Goal: Navigation & Orientation: Go to known website

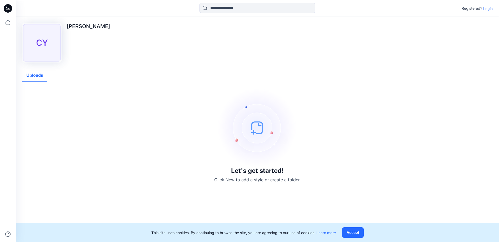
click at [489, 8] on p "Login" at bounding box center [487, 9] width 9 height 6
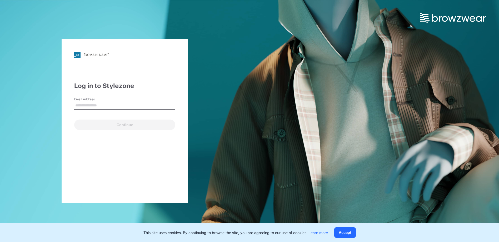
click at [106, 108] on input "Email Address" at bounding box center [124, 106] width 101 height 8
type input "**********"
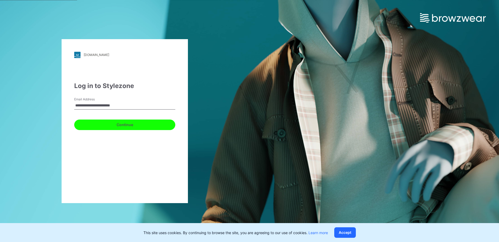
click at [111, 122] on button "Continue" at bounding box center [124, 125] width 101 height 11
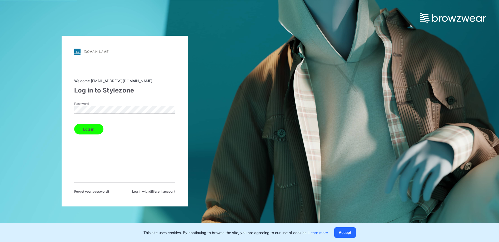
click at [88, 128] on button "Log in" at bounding box center [88, 129] width 29 height 11
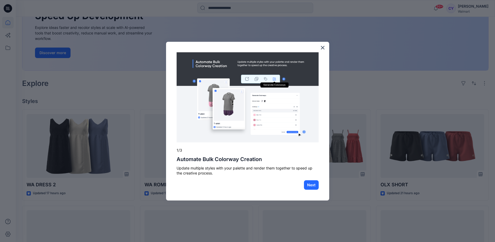
scroll to position [71, 0]
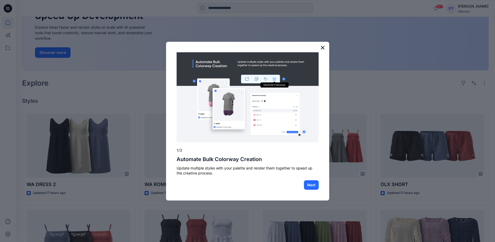
click at [322, 48] on button "×" at bounding box center [322, 47] width 5 height 8
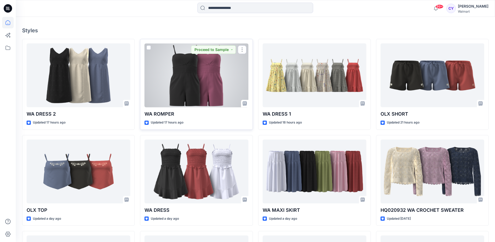
scroll to position [155, 0]
